Goal: Task Accomplishment & Management: Use online tool/utility

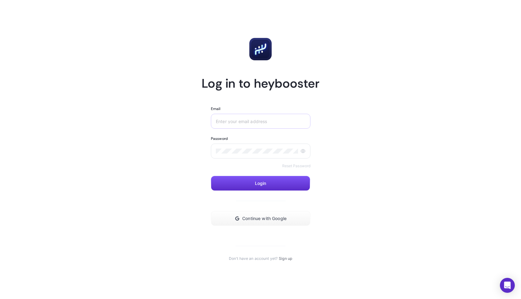
click at [259, 116] on div at bounding box center [261, 121] width 100 height 15
click at [255, 215] on button "Continue with Google" at bounding box center [261, 218] width 100 height 15
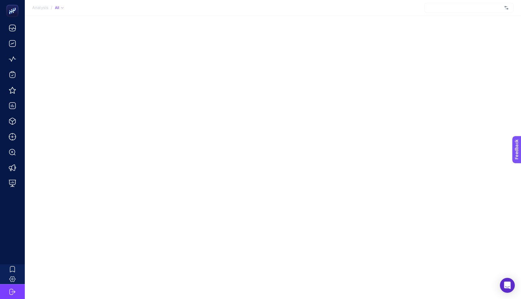
click at [472, 9] on div at bounding box center [469, 8] width 89 height 10
type input "m"
click at [325, 67] on div "Analysis / All Sorry, no matching options! + Add New Client" at bounding box center [260, 149] width 521 height 299
